Goal: Task Accomplishment & Management: Use online tool/utility

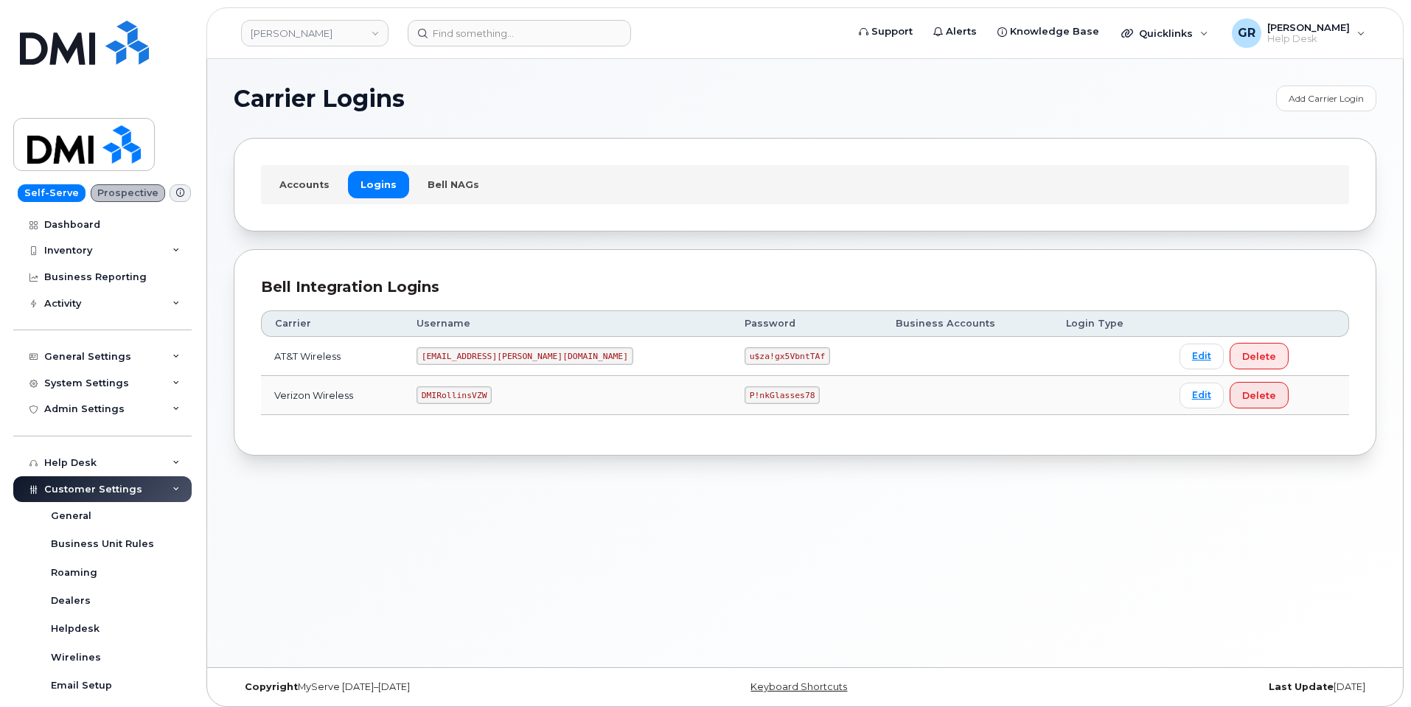
click at [745, 355] on code "u$za!gx5VbntTAf" at bounding box center [788, 356] width 86 height 18
click at [745, 353] on code "u$za!gx5VbntTAf" at bounding box center [788, 356] width 86 height 18
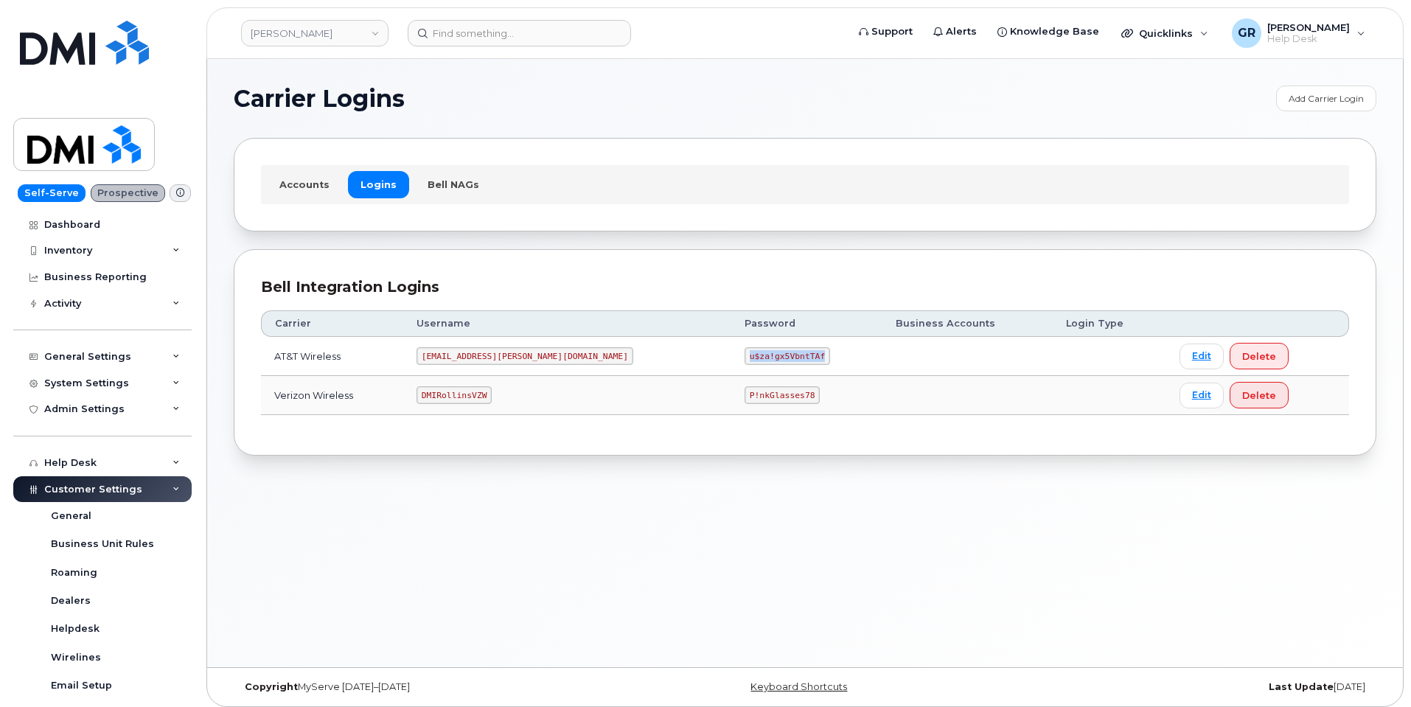
copy code "u$za!gx5VbntTAf"
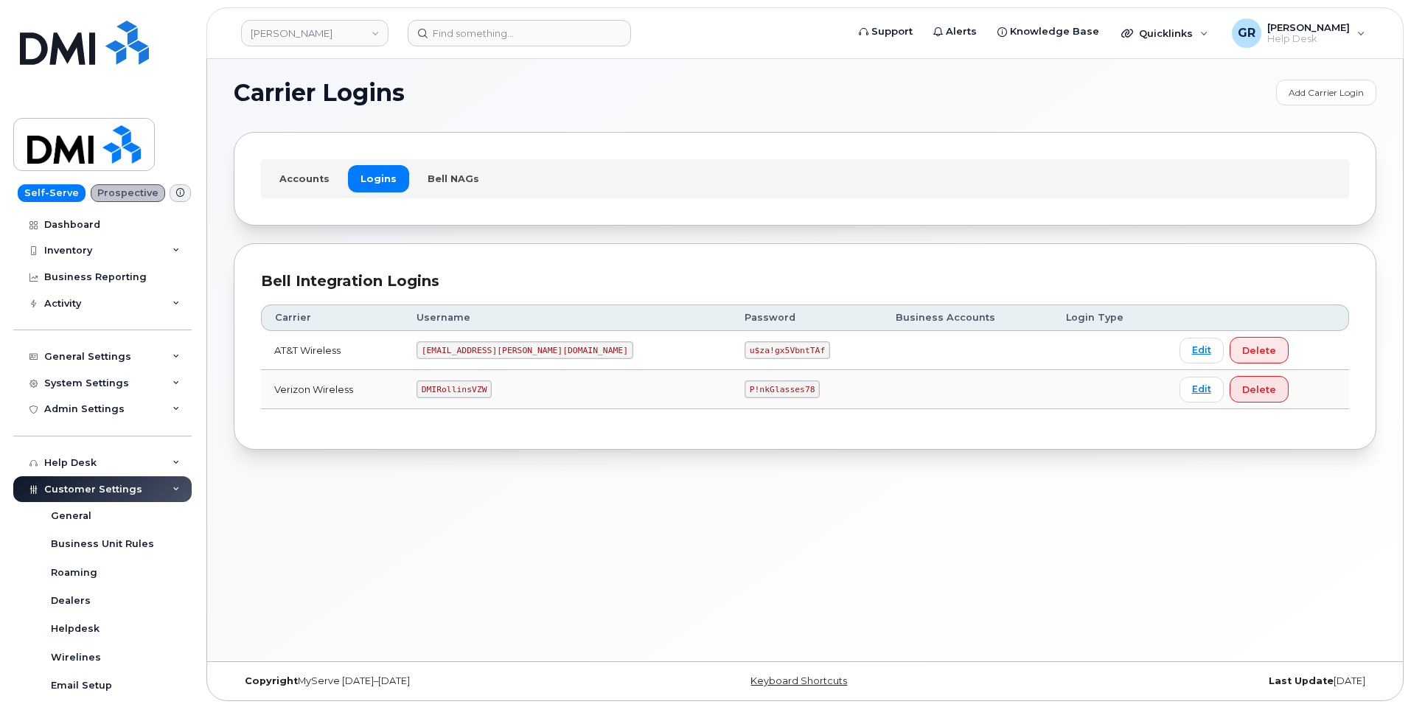
scroll to position [7, 0]
click at [745, 352] on code "u$za!gx5VbntTAf" at bounding box center [788, 349] width 86 height 18
copy code "u$za!gx5VbntTAf"
